Goal: Task Accomplishment & Management: Use online tool/utility

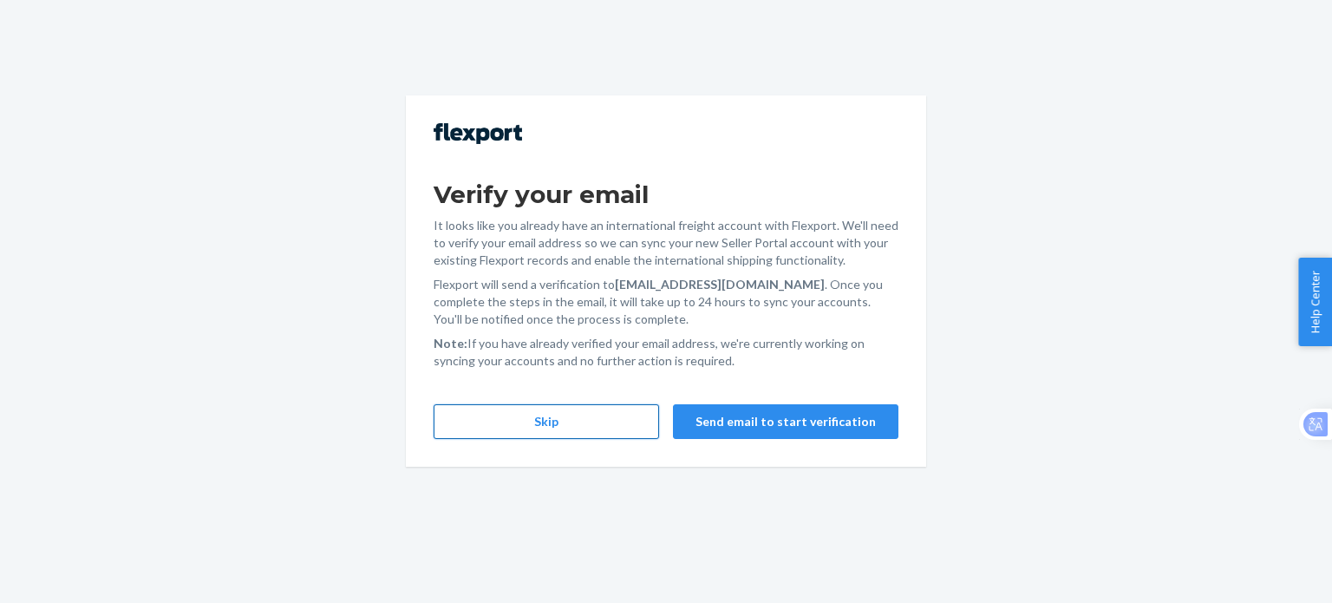
click at [553, 414] on button "Skip" at bounding box center [545, 421] width 225 height 35
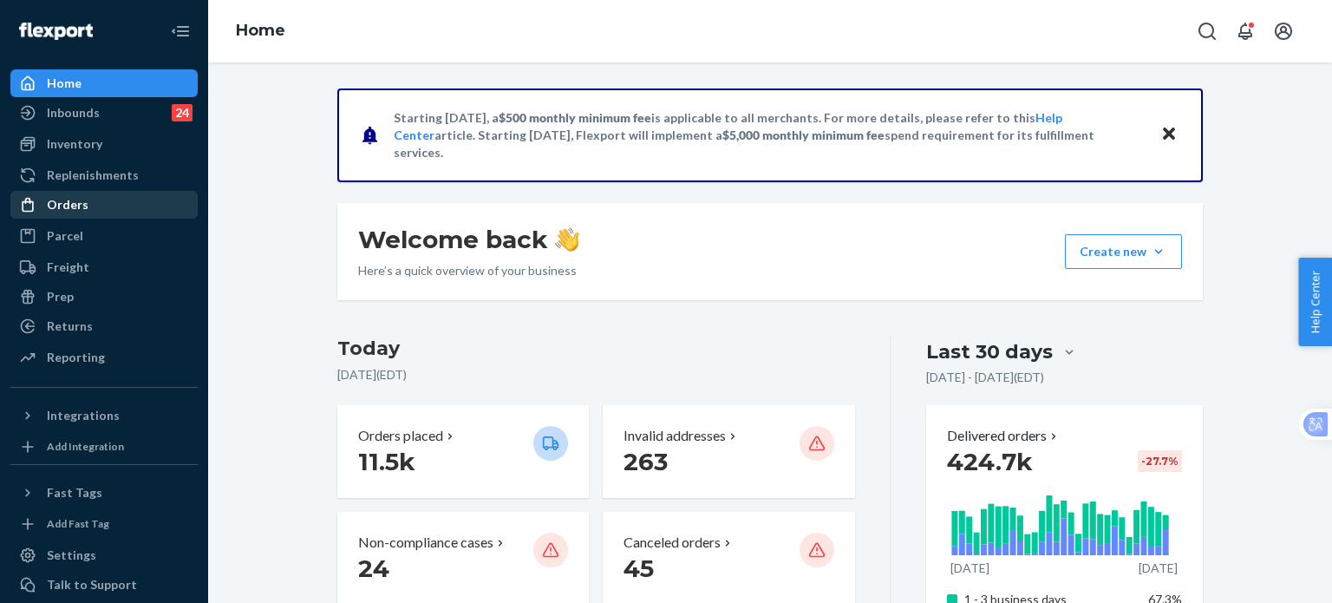
click at [55, 212] on div "Orders" at bounding box center [68, 204] width 42 height 17
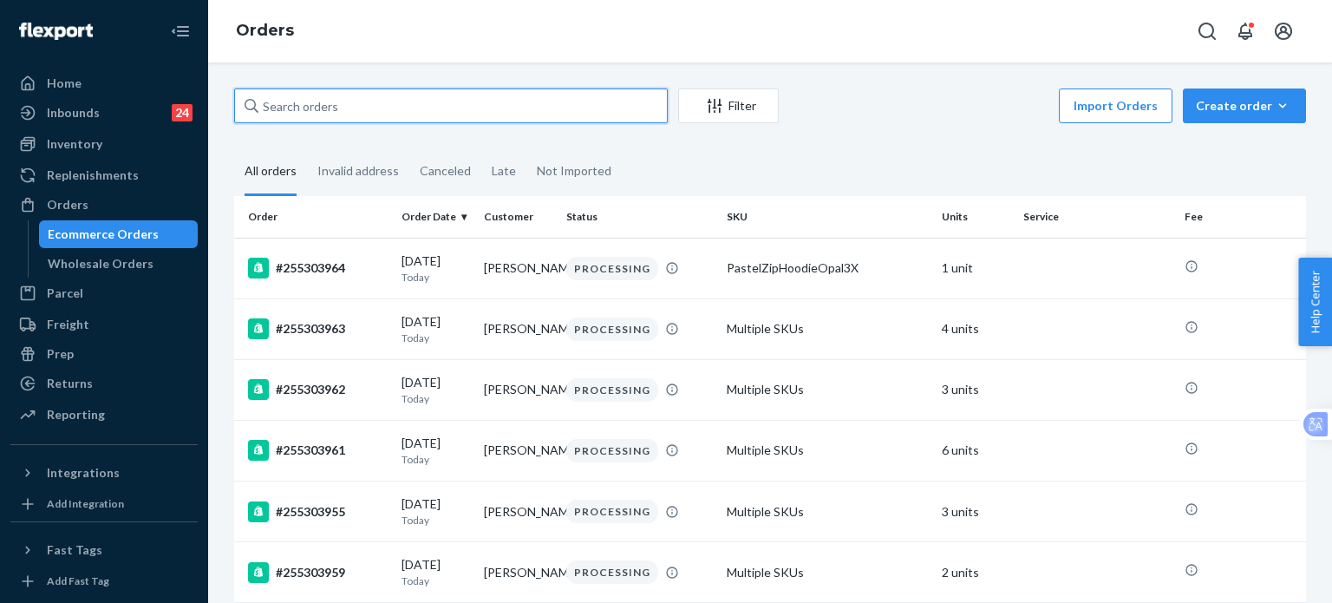
click at [355, 96] on input "text" at bounding box center [450, 105] width 433 height 35
paste input "255109583"
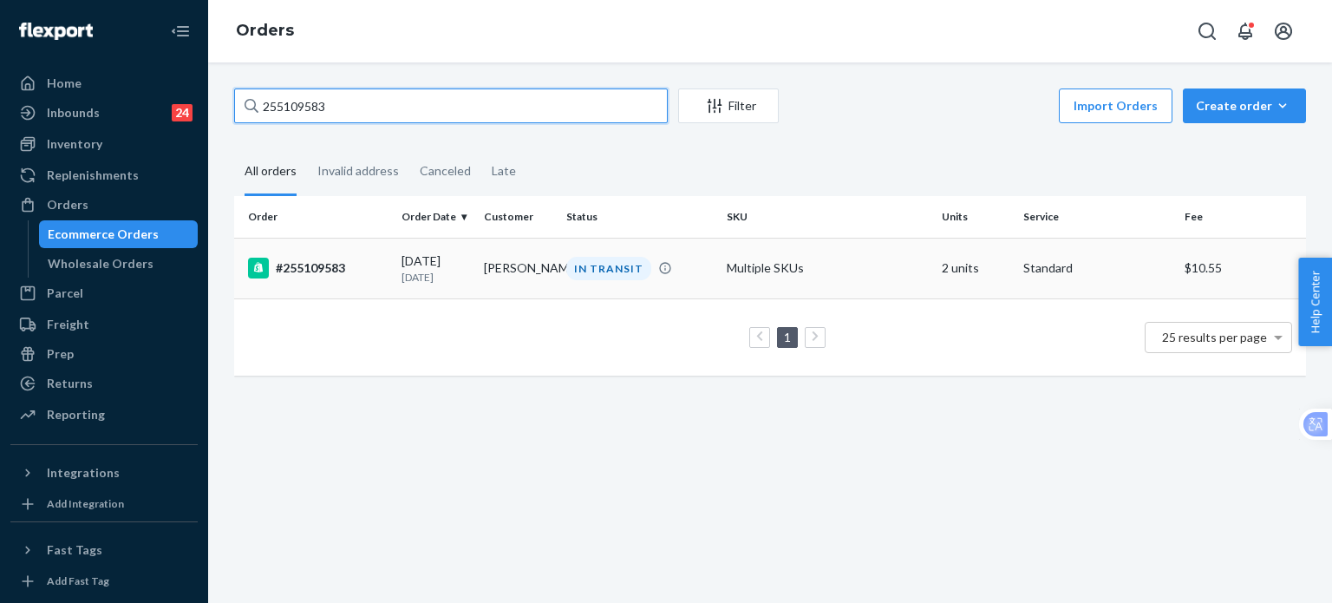
type input "255109583"
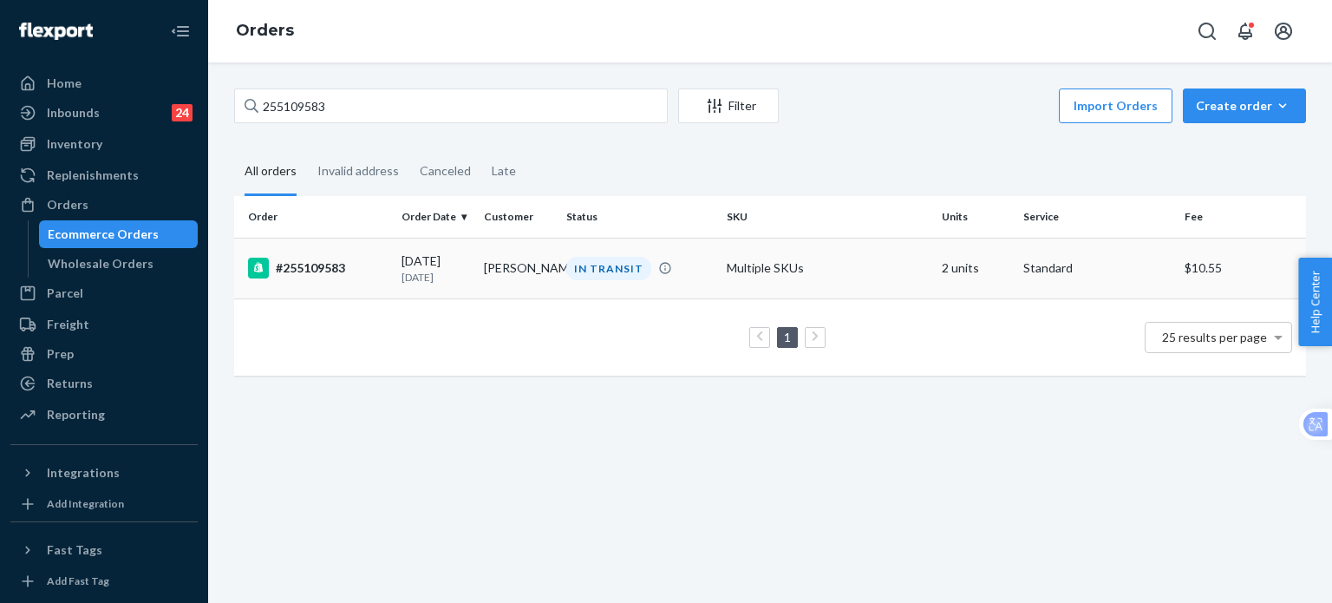
click at [283, 270] on div "#255109583" at bounding box center [318, 267] width 140 height 21
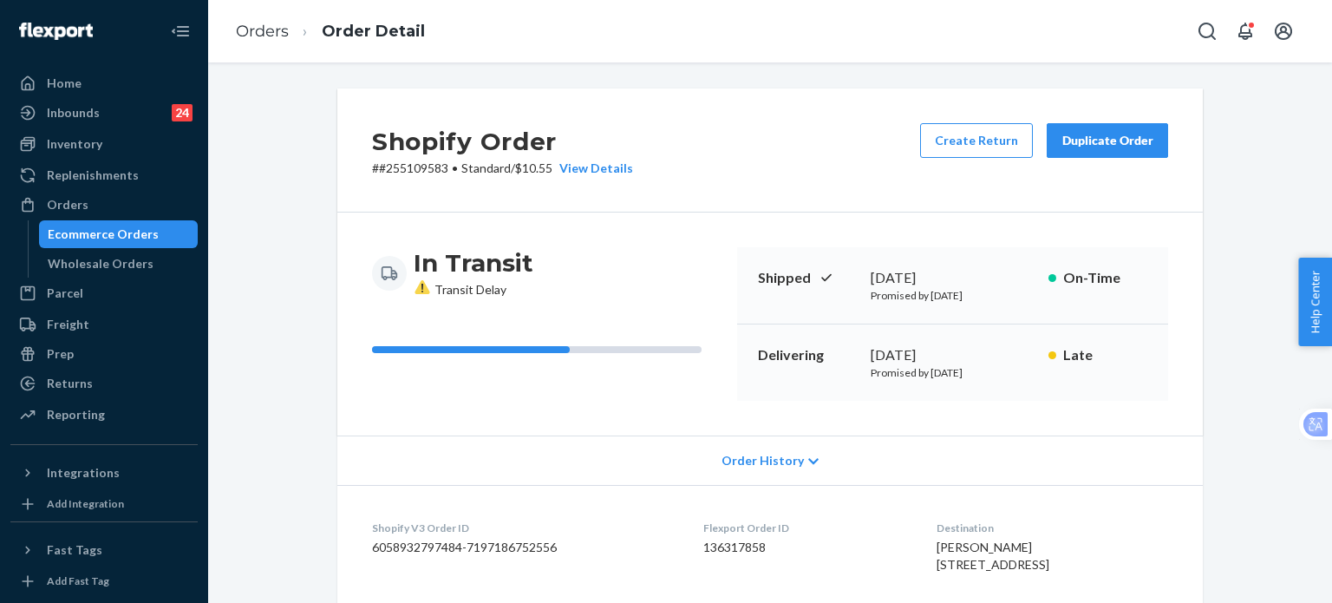
click at [1071, 146] on div "Duplicate Order" at bounding box center [1107, 140] width 92 height 17
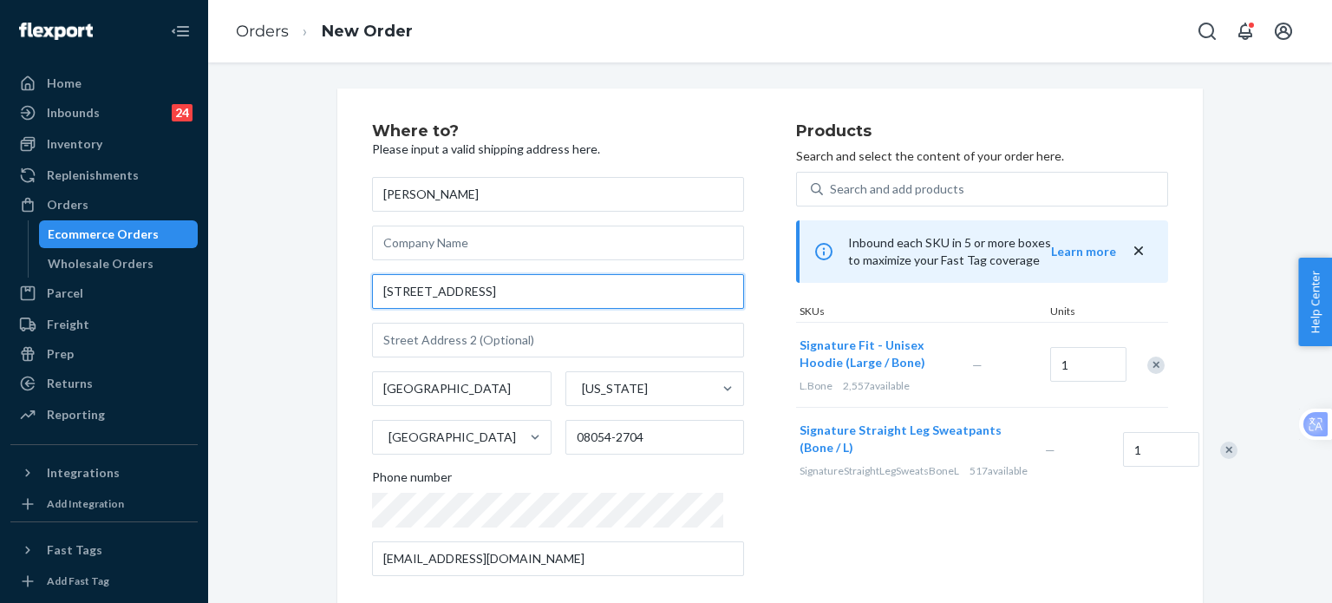
drag, startPoint x: 515, startPoint y: 300, endPoint x: 340, endPoint y: 294, distance: 175.2
click at [340, 294] on div "Where to? Please input a valid shipping address here. [PERSON_NAME] [STREET_ADD…" at bounding box center [769, 482] width 865 height 788
paste input ", [GEOGRAPHIC_DATA]"
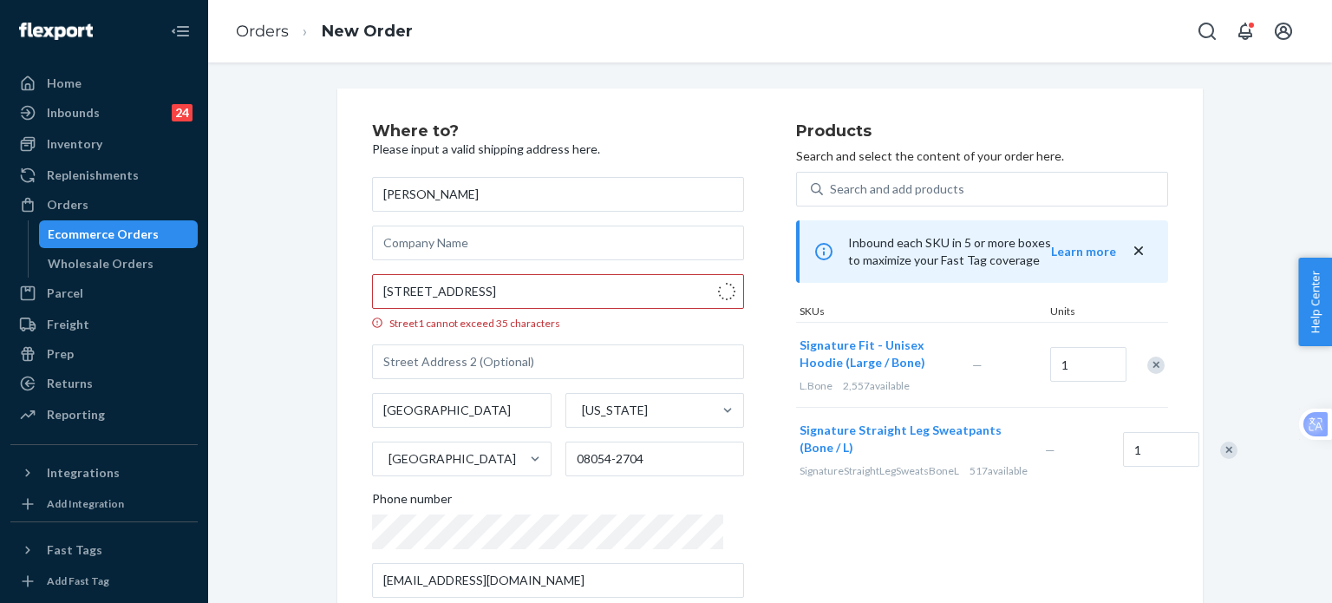
type input "[STREET_ADDRESS]"
type input "[GEOGRAPHIC_DATA]"
type input "08054"
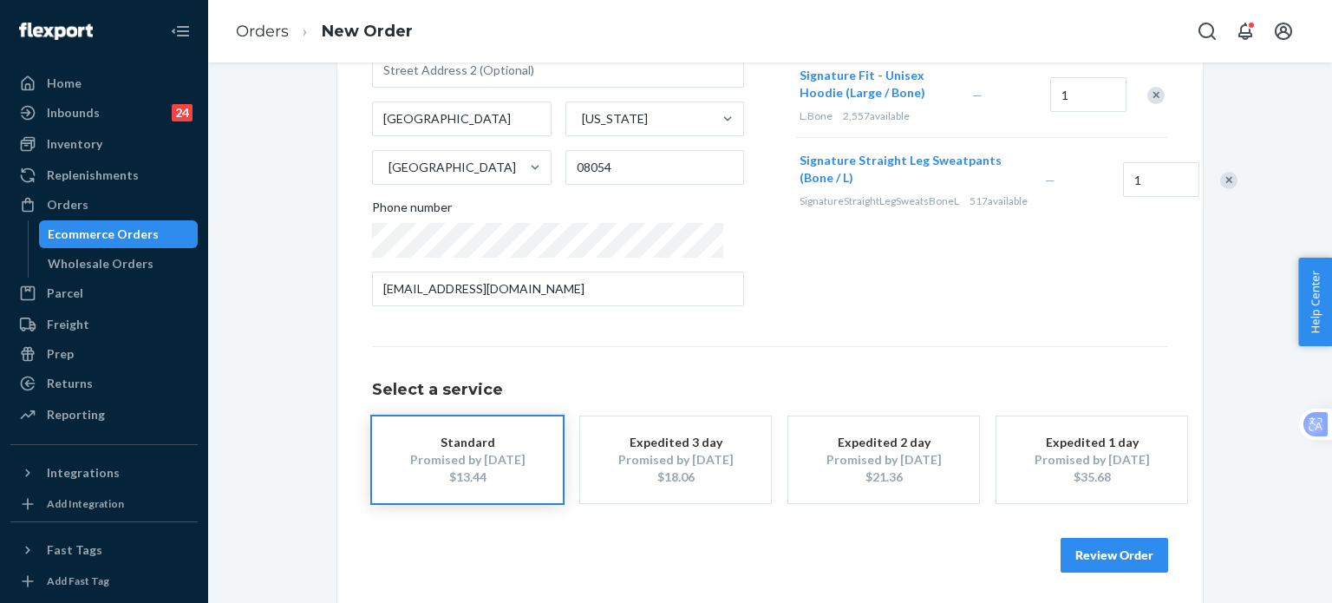
scroll to position [273, 0]
click at [1125, 562] on button "Review Order" at bounding box center [1114, 551] width 108 height 35
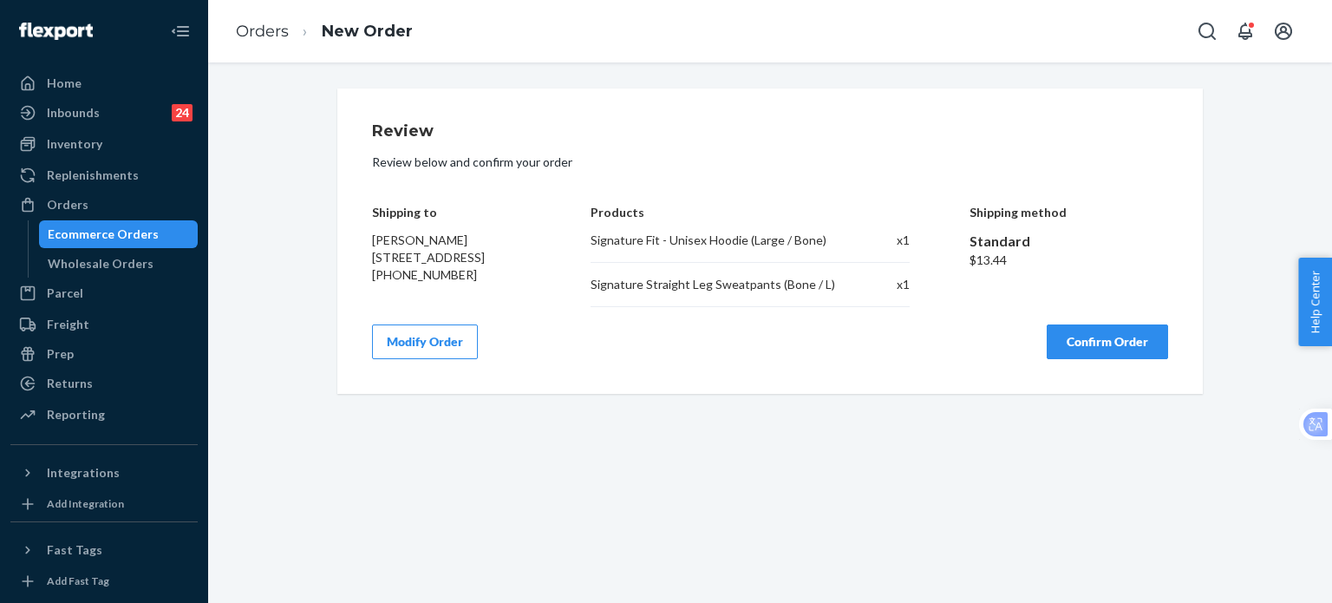
scroll to position [0, 0]
drag, startPoint x: 1078, startPoint y: 363, endPoint x: 1049, endPoint y: 375, distance: 31.9
click at [1078, 359] on button "Confirm Order" at bounding box center [1106, 341] width 121 height 35
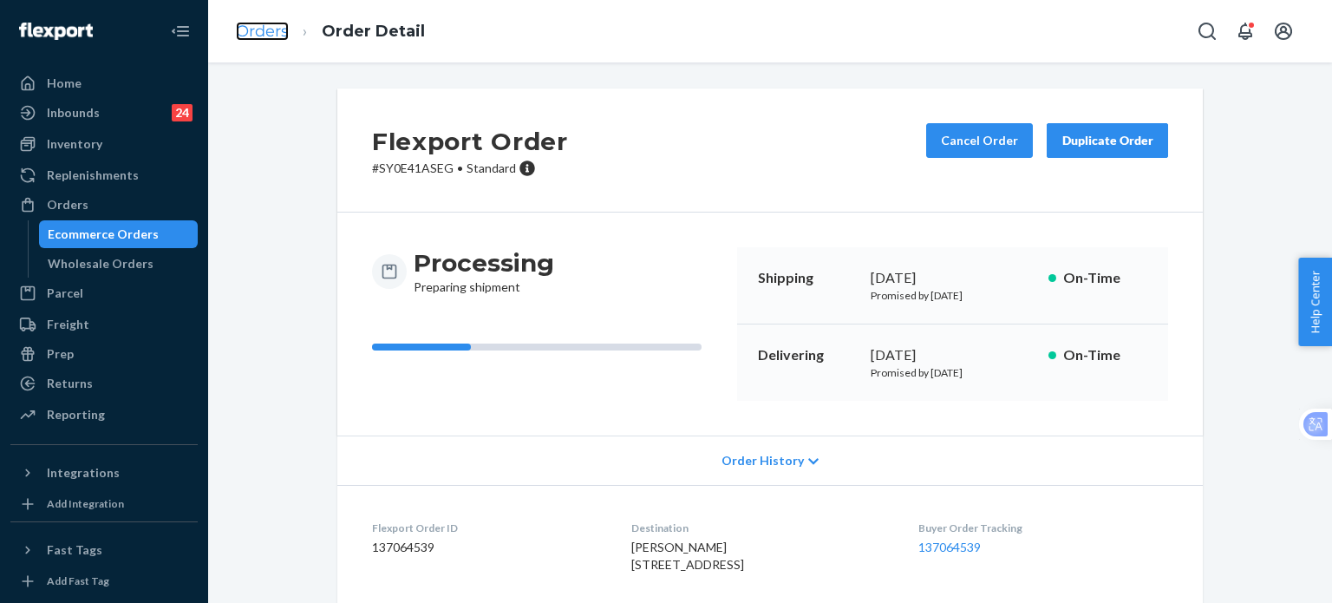
click at [253, 37] on link "Orders" at bounding box center [262, 31] width 53 height 19
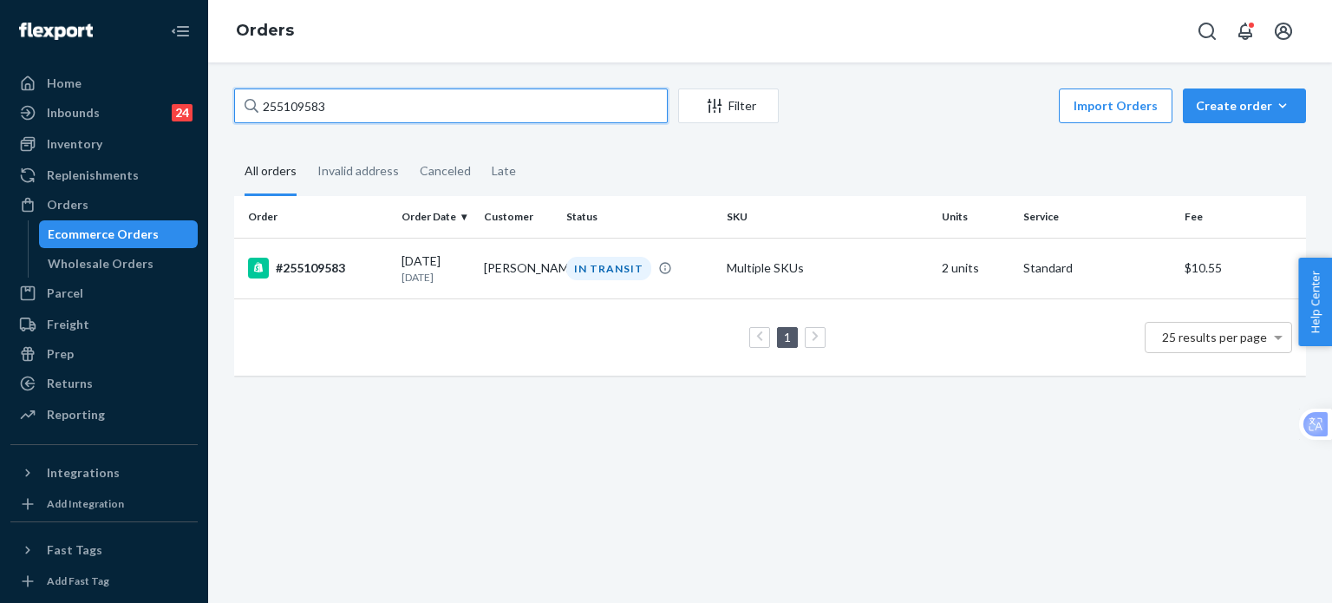
click at [264, 105] on input "255109583" at bounding box center [450, 105] width 433 height 35
paste input "68494"
type input "255168494"
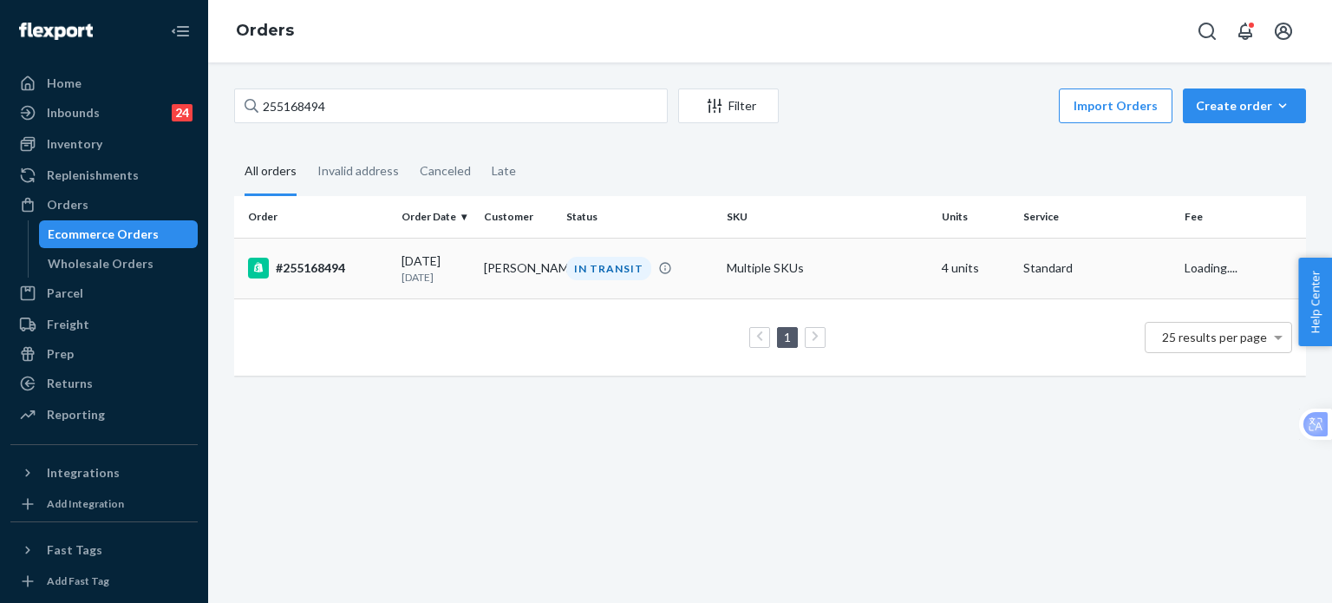
click at [305, 271] on div "#255168494" at bounding box center [318, 267] width 140 height 21
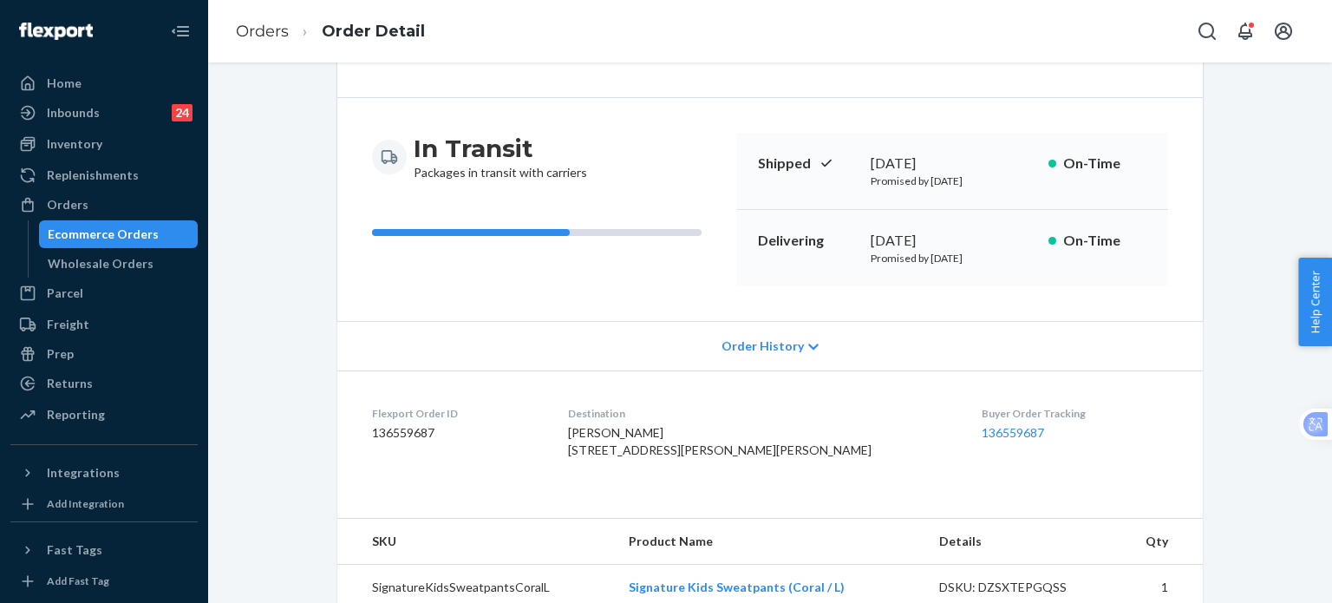
scroll to position [115, 0]
click at [981, 432] on link "136559687" at bounding box center [1012, 431] width 62 height 15
